Goal: Task Accomplishment & Management: Use online tool/utility

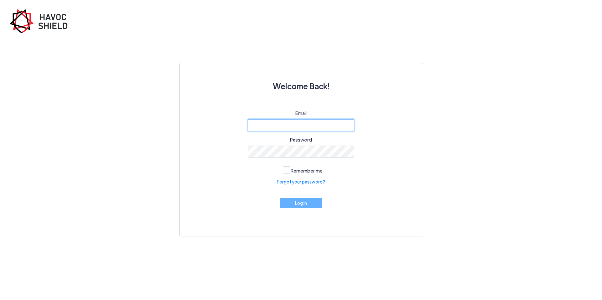
type input "[EMAIL_ADDRESS][DOMAIN_NAME]"
click at [300, 201] on button "Log in" at bounding box center [301, 202] width 43 height 10
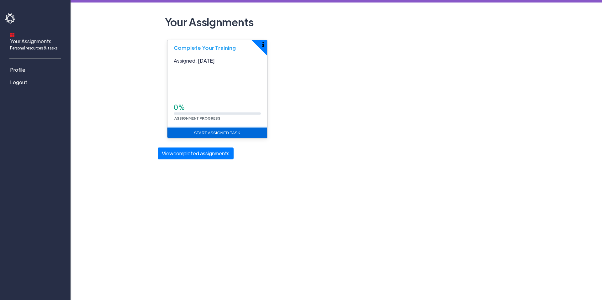
click at [227, 134] on link "Start Assigned Task" at bounding box center [217, 133] width 100 height 11
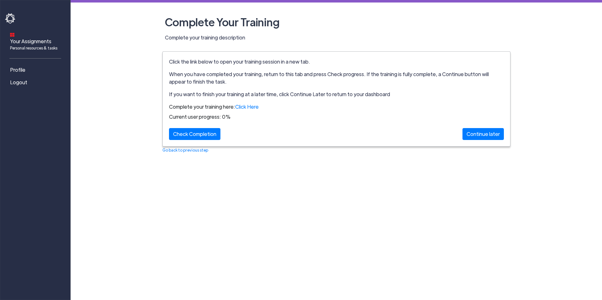
drag, startPoint x: 484, startPoint y: 133, endPoint x: 352, endPoint y: 222, distance: 159.1
click at [356, 225] on div "Your Assignments Personal resources & tasks Profile Logout Complete Your Traini…" at bounding box center [301, 150] width 602 height 300
click at [245, 108] on link "Click Here" at bounding box center [247, 106] width 24 height 7
click at [203, 132] on div "Check Completion" at bounding box center [194, 134] width 51 height 12
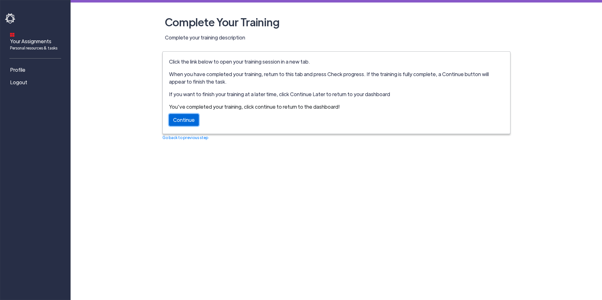
click at [187, 122] on link "Continue" at bounding box center [184, 120] width 30 height 12
